Goal: Understand process/instructions

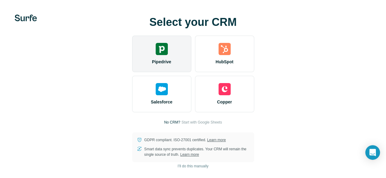
click at [155, 55] on img at bounding box center [161, 49] width 12 height 12
